Goal: Navigation & Orientation: Find specific page/section

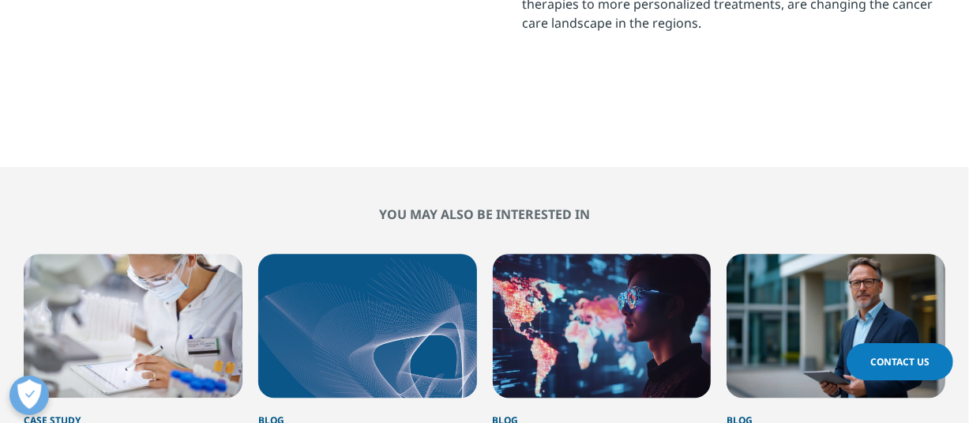
scroll to position [2365, 0]
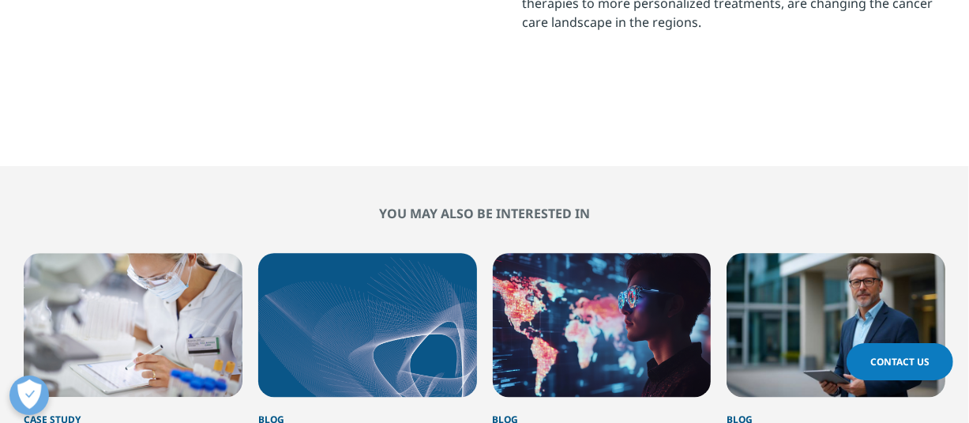
click at [110, 253] on div "1 / 6" at bounding box center [133, 325] width 219 height 144
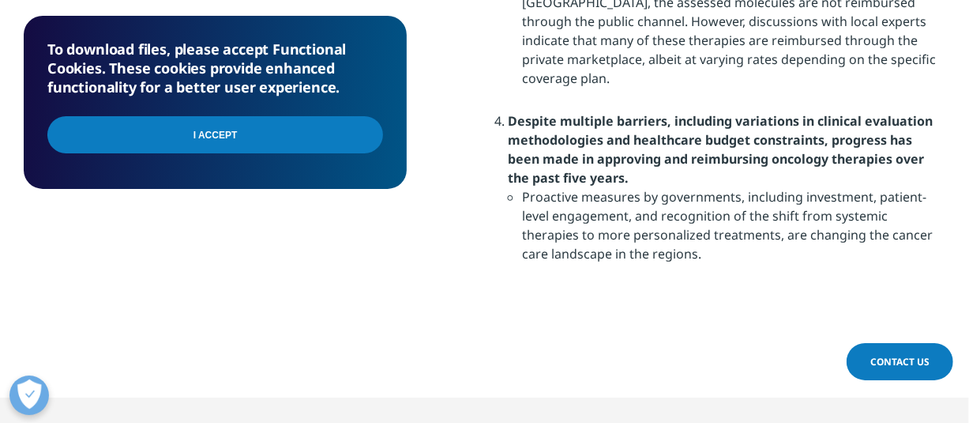
scroll to position [2128, 0]
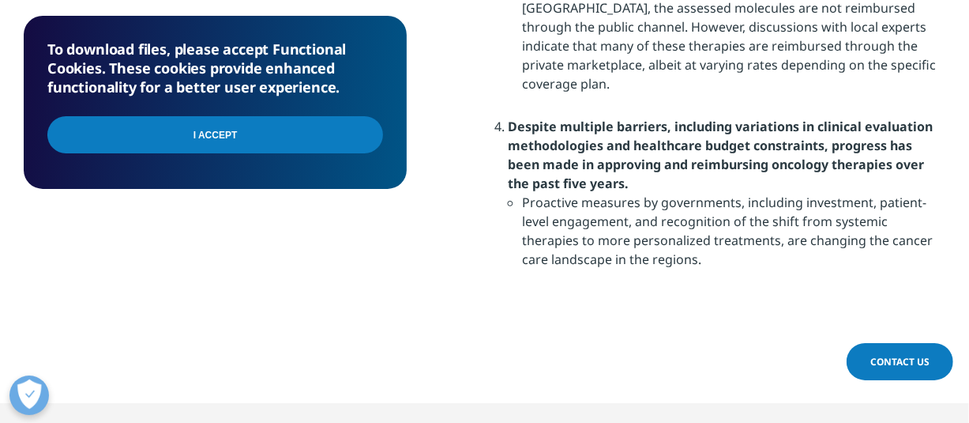
click at [224, 128] on input "I Accept" at bounding box center [215, 134] width 336 height 37
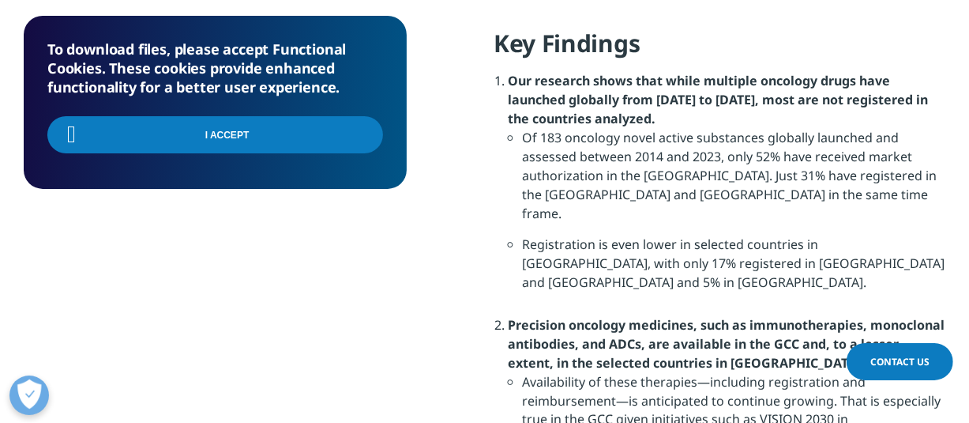
scroll to position [1338, 0]
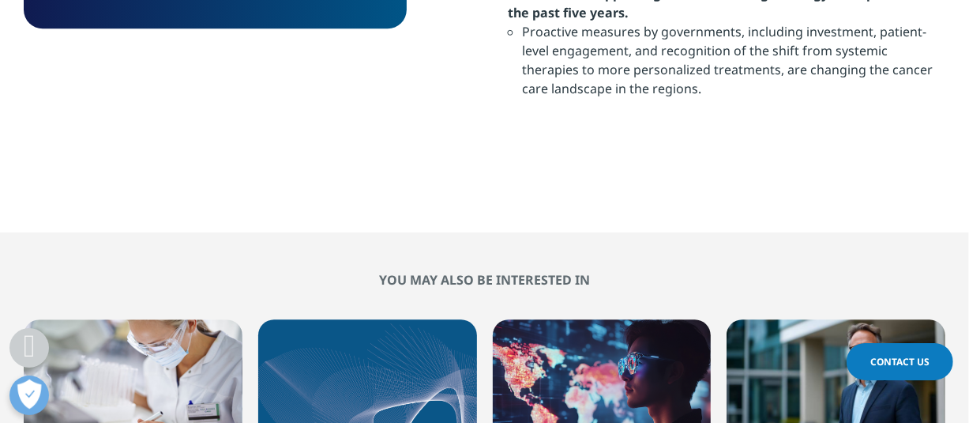
scroll to position [2365, 0]
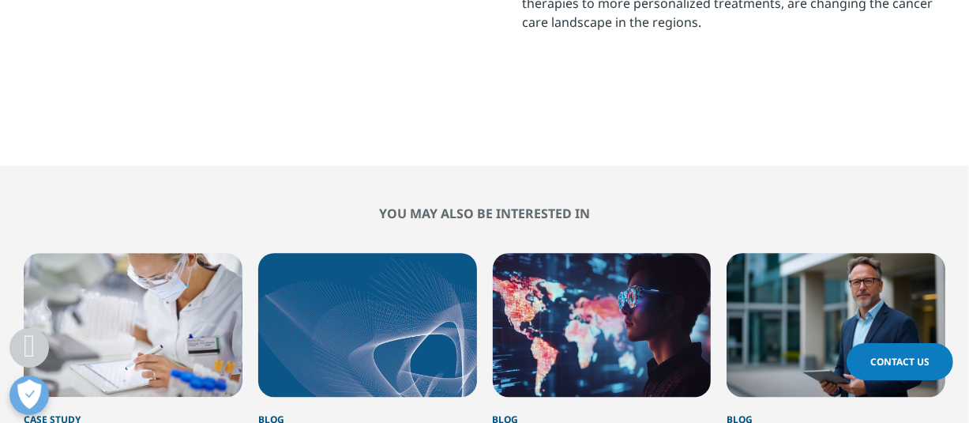
click at [172, 253] on div "1 / 6" at bounding box center [133, 325] width 219 height 144
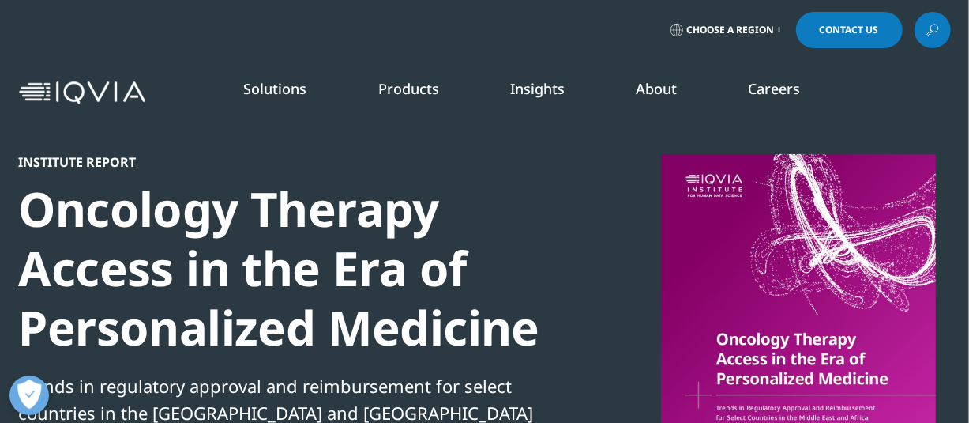
click at [411, 87] on link "Products" at bounding box center [408, 88] width 61 height 19
click at [791, 102] on li "Careers IQVIA Careers Overview Our Company Culture Benefits Life at IQVIA Blog …" at bounding box center [774, 104] width 123 height 51
click at [773, 85] on link "Careers" at bounding box center [774, 88] width 52 height 19
click at [759, 85] on link "Careers" at bounding box center [774, 88] width 52 height 19
click at [781, 89] on link "Careers" at bounding box center [774, 88] width 52 height 19
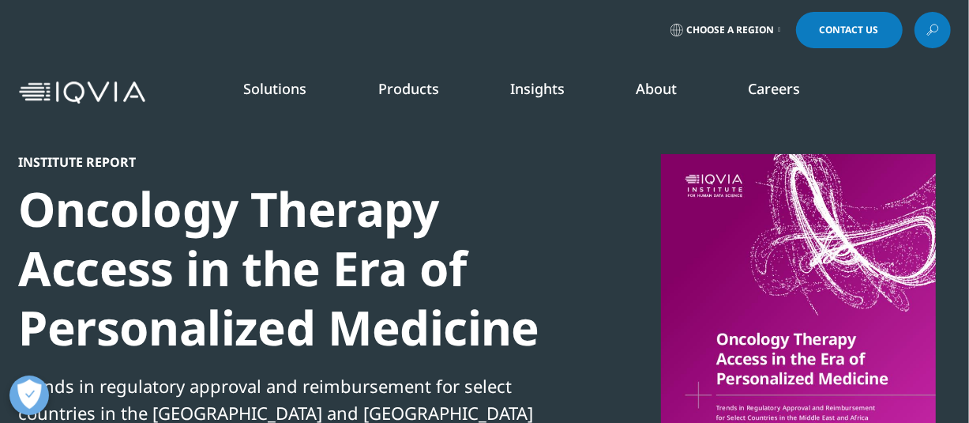
click at [293, 197] on link "Clinical Research" at bounding box center [368, 198] width 214 height 17
